Goal: Ask a question

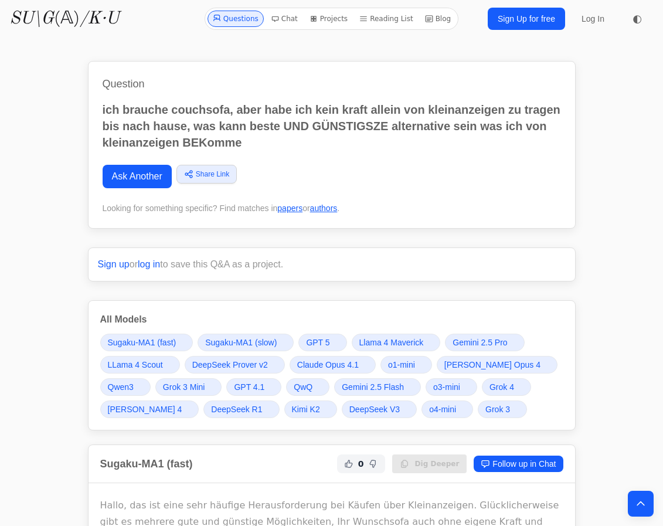
scroll to position [4319, 0]
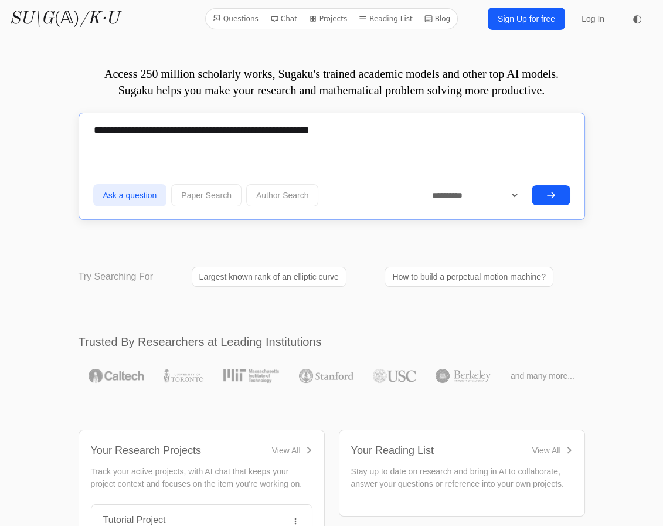
type textarea "**********"
click at [550, 188] on button "submit" at bounding box center [551, 195] width 39 height 20
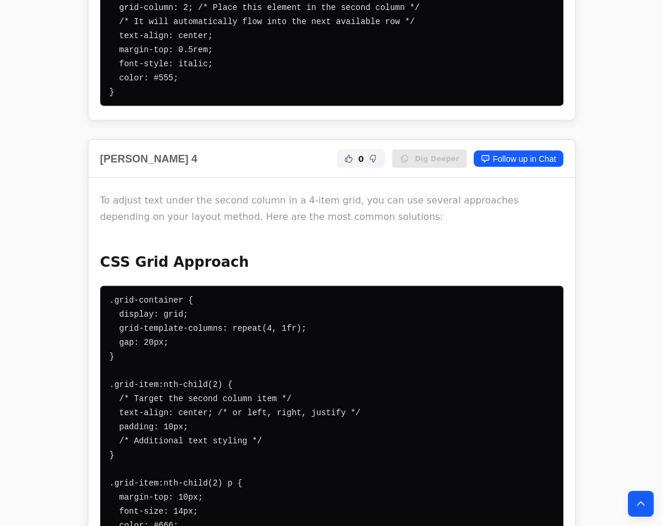
scroll to position [4159, 0]
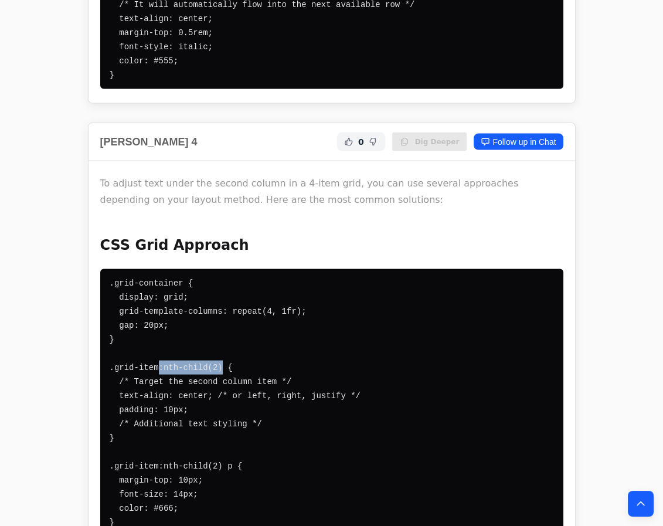
drag, startPoint x: 213, startPoint y: 276, endPoint x: 154, endPoint y: 273, distance: 59.3
click at [154, 273] on pre ".grid-container { display: grid; grid-template-columns: repeat(4, 1fr); gap: 20…" at bounding box center [331, 402] width 463 height 267
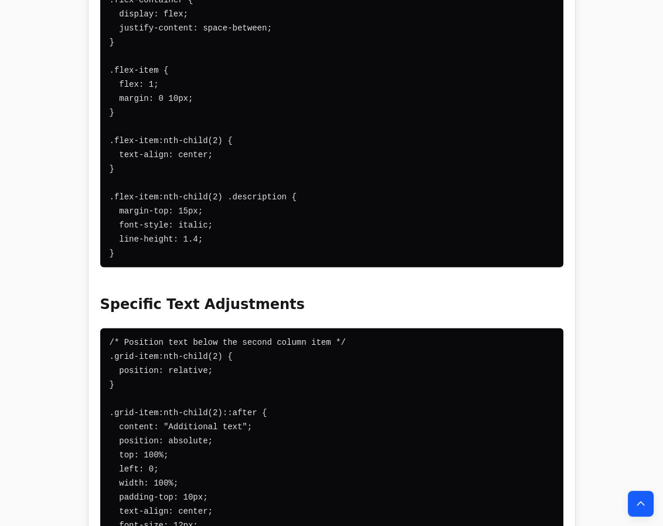
scroll to position [4905, 0]
